Goal: Task Accomplishment & Management: Manage account settings

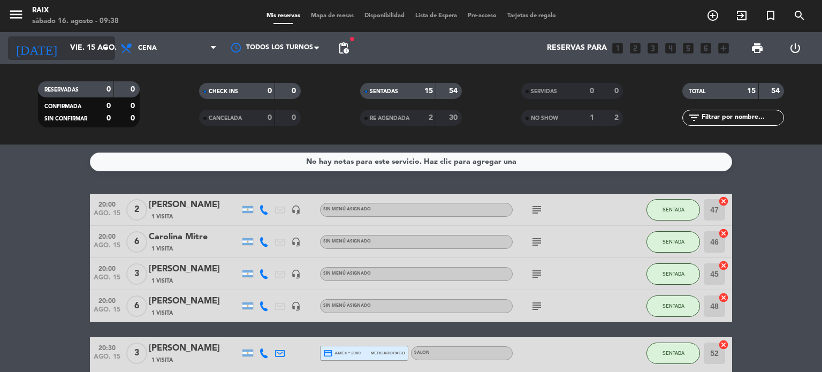
click at [68, 48] on input "vie. 15 ago." at bounding box center [116, 48] width 102 height 19
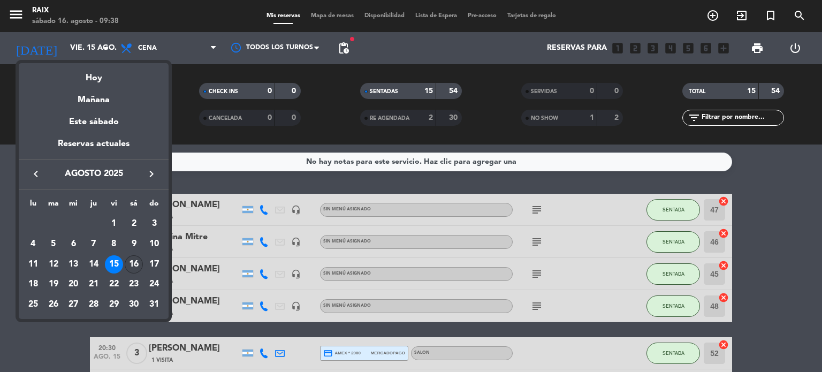
click at [134, 265] on div "16" at bounding box center [134, 264] width 18 height 18
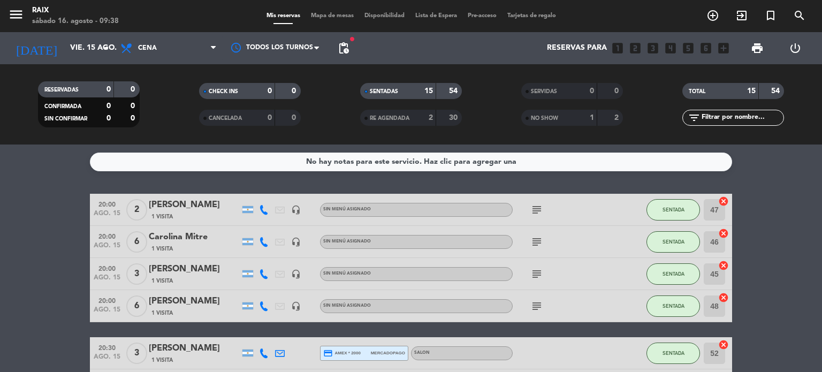
type input "sáb. 16 ago."
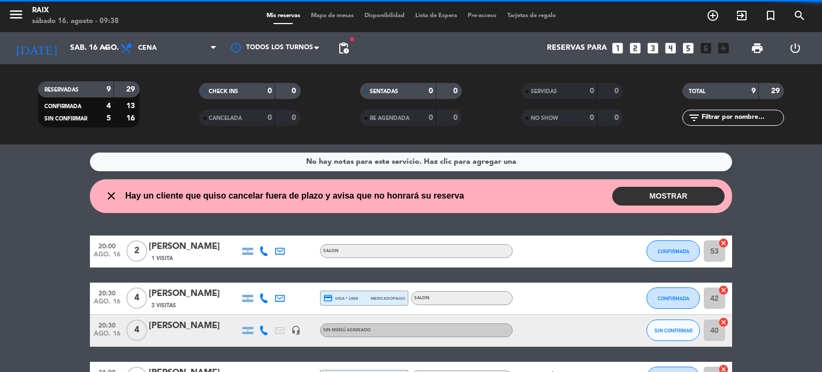
click at [5, 209] on wont-attend-reservations "close Hay un cliente que quiso cancelar fuera de plazo y avisa que no honrará s…" at bounding box center [411, 196] width 822 height 34
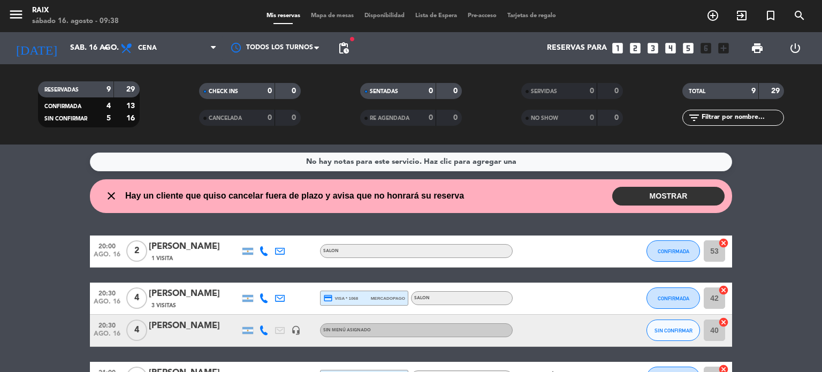
click at [651, 194] on button "MOSTRAR" at bounding box center [668, 196] width 112 height 19
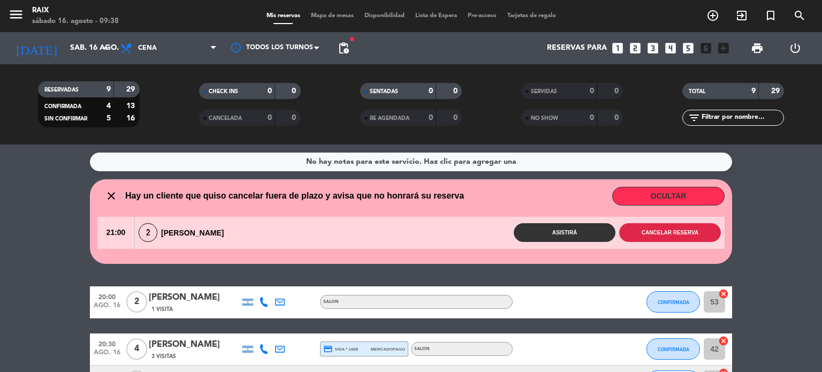
click at [663, 230] on button "Cancelar reserva" at bounding box center [670, 232] width 102 height 19
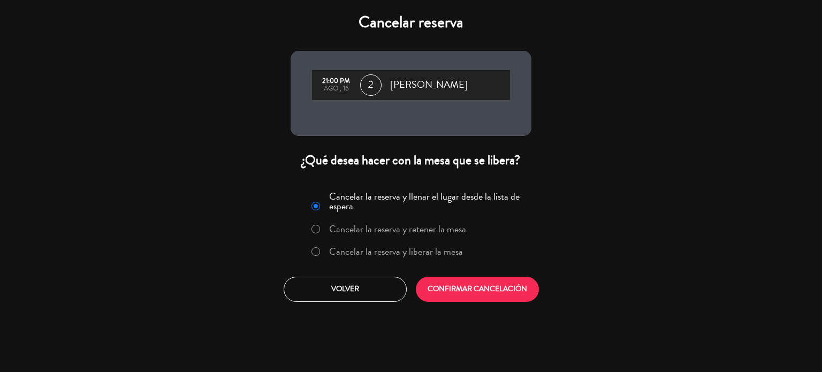
click at [393, 253] on label "Cancelar la reserva y liberar la mesa" at bounding box center [396, 252] width 134 height 10
click at [463, 278] on button "CONFIRMAR CANCELACIÓN" at bounding box center [477, 289] width 123 height 25
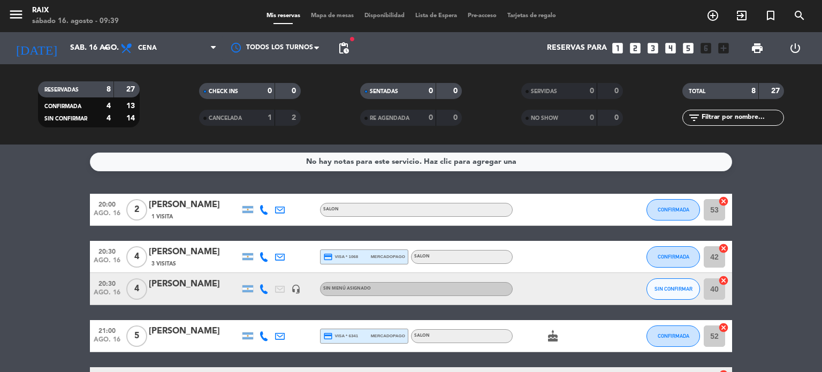
click at [29, 190] on div "No hay notas para este servicio. Haz clic para agregar una 20:00 ago. 16 2 [PER…" at bounding box center [411, 257] width 822 height 227
click at [18, 184] on div "No hay notas para este servicio. Haz clic para agregar una 20:00 ago. 16 2 [PER…" at bounding box center [411, 257] width 822 height 227
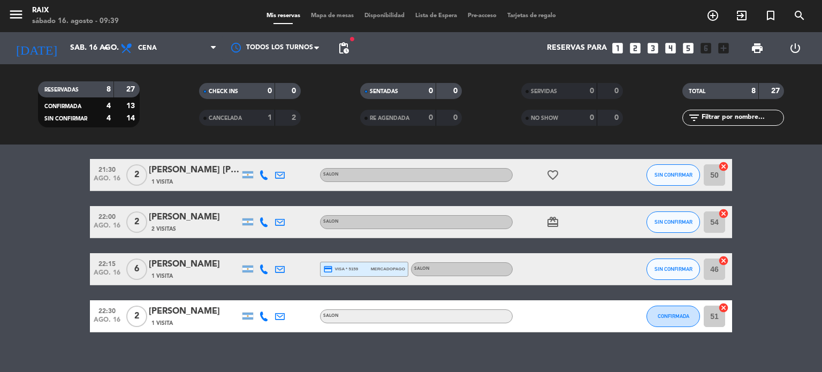
scroll to position [214, 0]
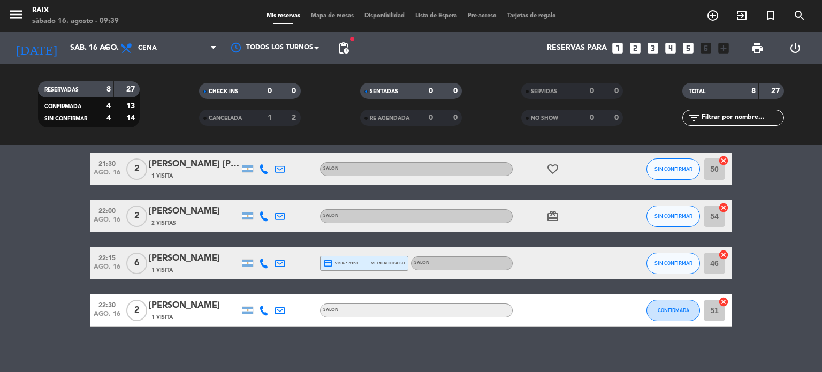
click at [338, 11] on div "Mis reservas Mapa de mesas Disponibilidad Lista de Espera Pre-acceso Tarjetas d…" at bounding box center [411, 16] width 300 height 10
click at [334, 16] on span "Mapa de mesas" at bounding box center [333, 16] width 54 height 6
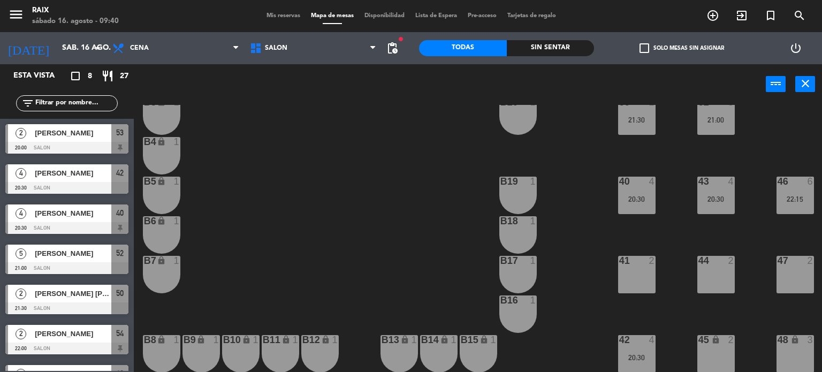
scroll to position [111, 41]
